Goal: Information Seeking & Learning: Learn about a topic

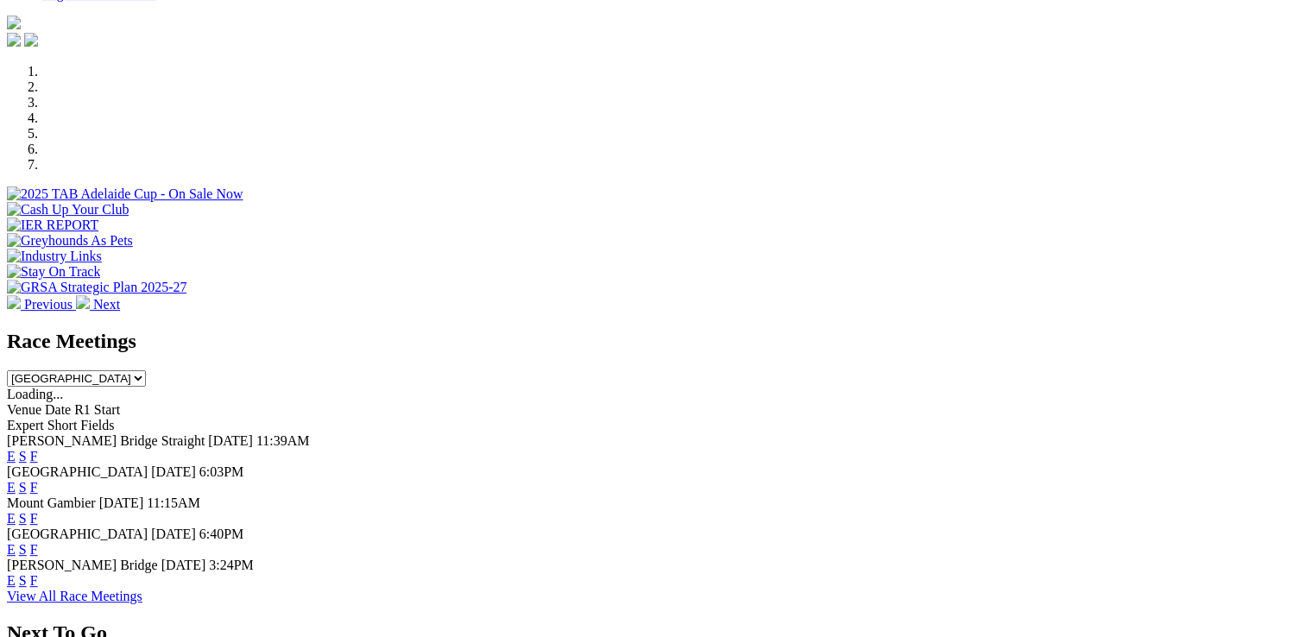
scroll to position [559, 0]
click at [16, 480] on link "E" at bounding box center [11, 487] width 9 height 15
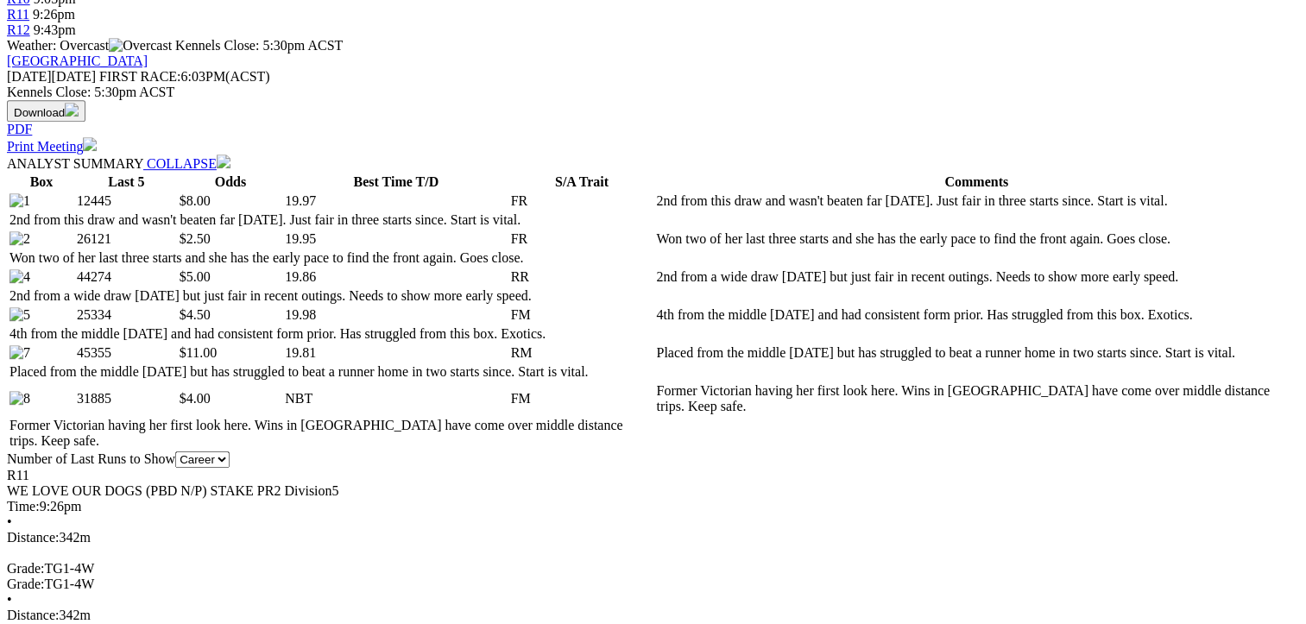
scroll to position [81, 0]
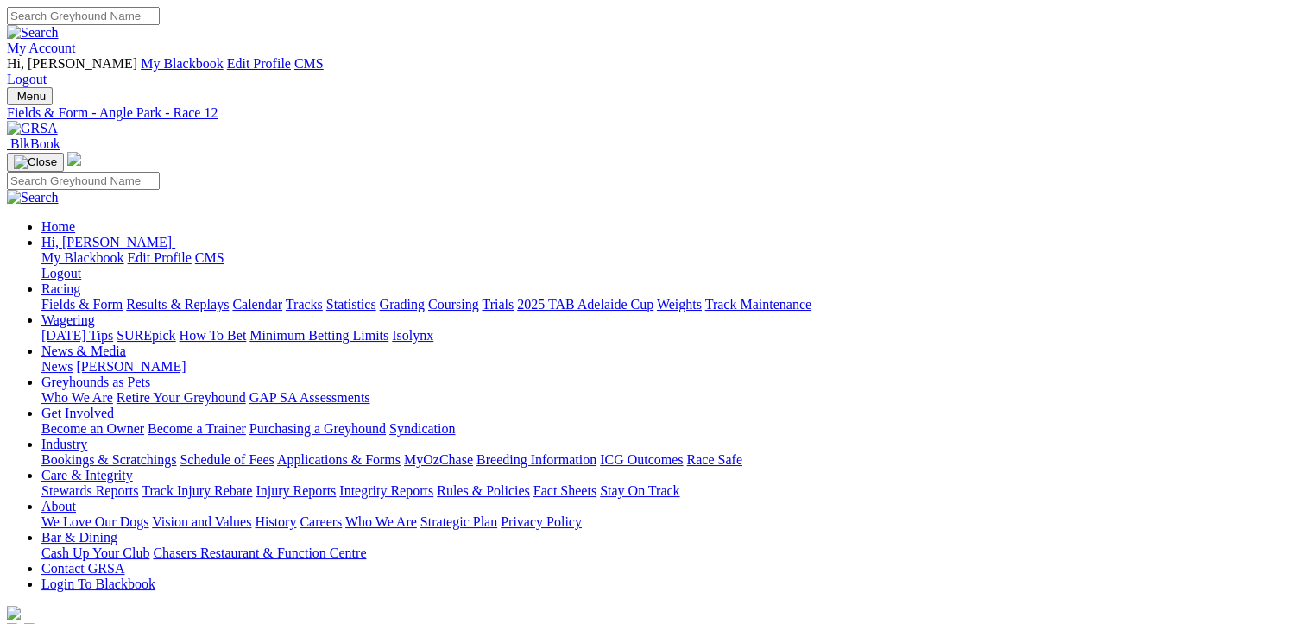
scroll to position [79, 0]
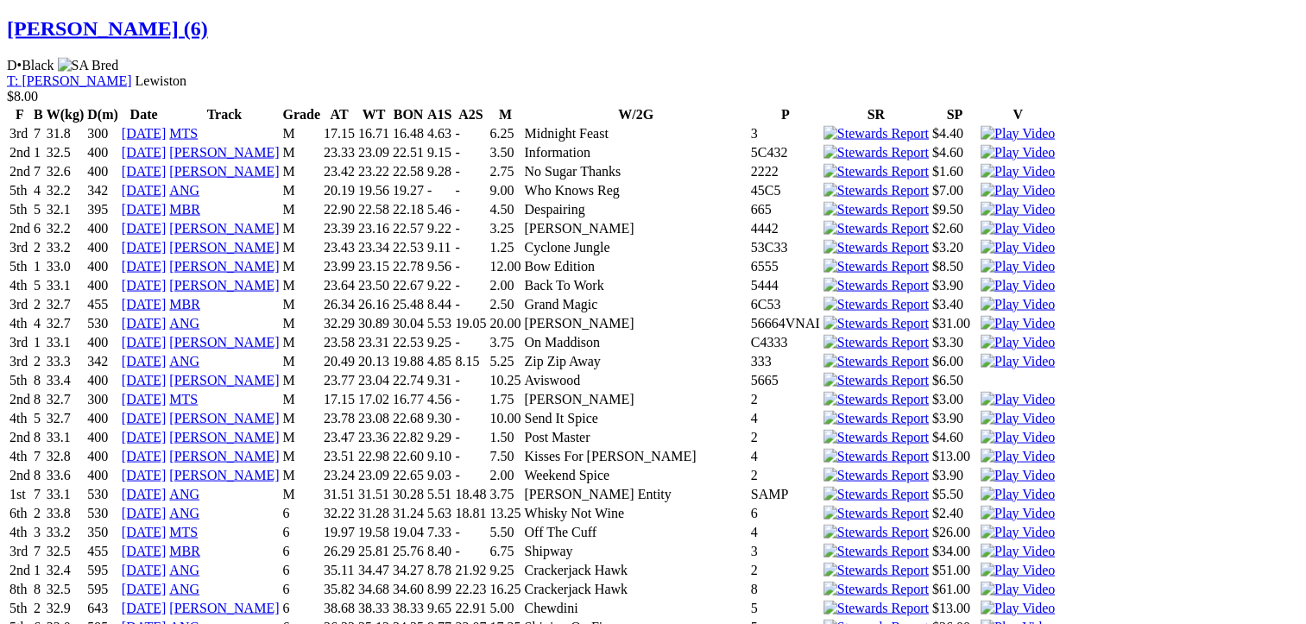
scroll to position [3358, 0]
